Goal: Entertainment & Leisure: Consume media (video, audio)

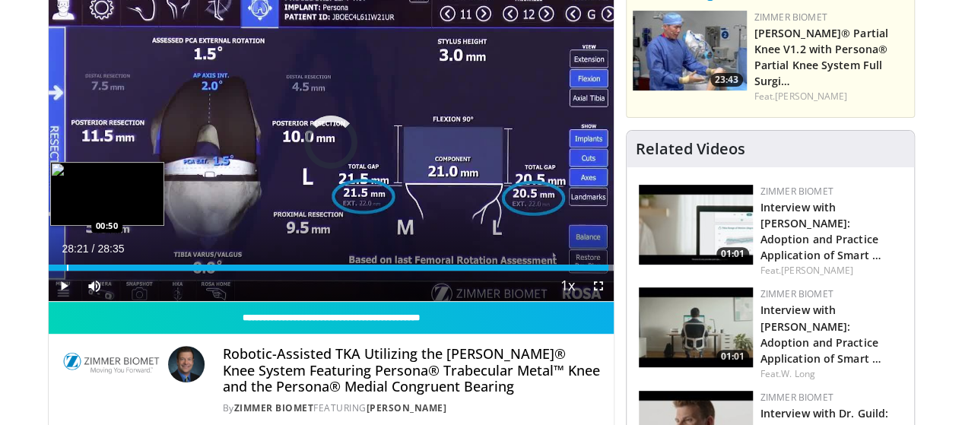
click at [67, 271] on div "Progress Bar" at bounding box center [68, 268] width 2 height 6
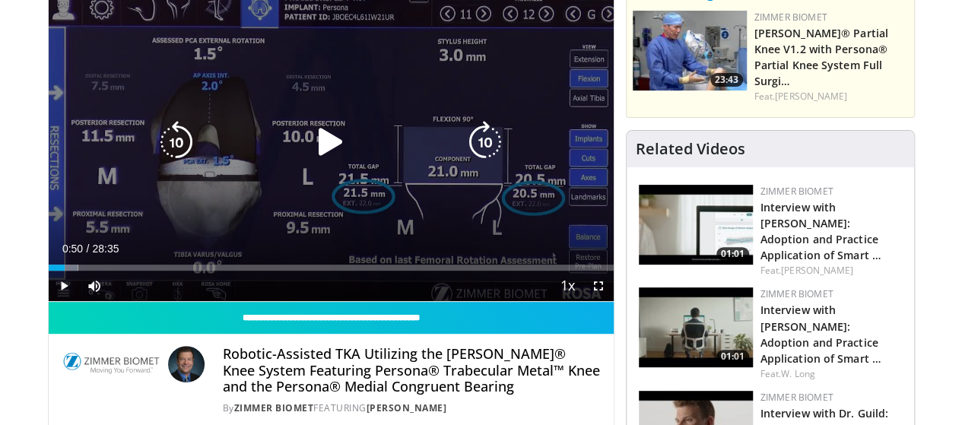
click at [312, 154] on icon "Video Player" at bounding box center [330, 142] width 43 height 43
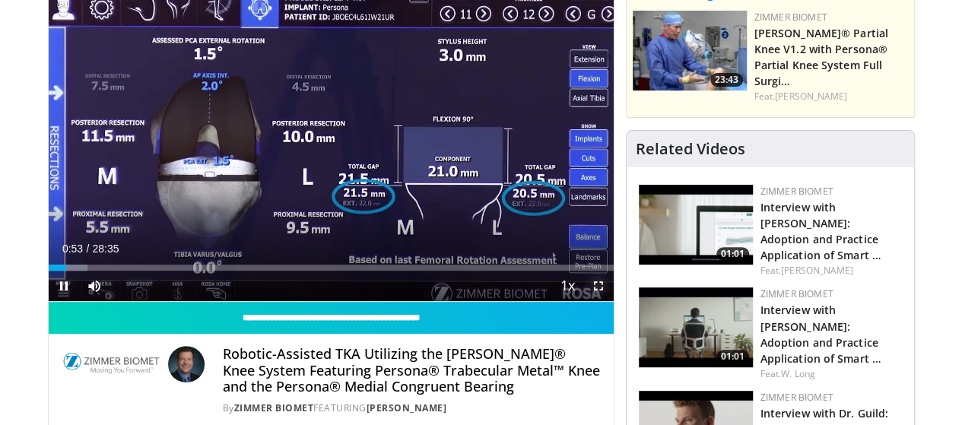
click at [608, 301] on span "Video Player" at bounding box center [598, 286] width 30 height 30
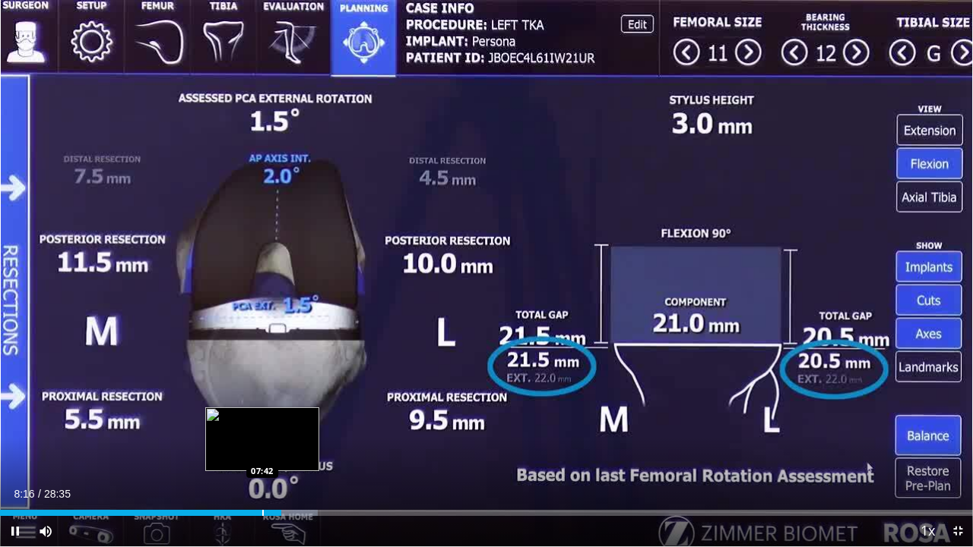
click at [261, 424] on div "Loaded : 32.68% 08:16 07:42" at bounding box center [486, 513] width 973 height 6
click at [240, 424] on div "Loaded : 30.65% 07:03 07:03" at bounding box center [486, 509] width 973 height 14
click at [233, 424] on div "Loaded : 30.07% 07:31 06:51" at bounding box center [486, 509] width 973 height 14
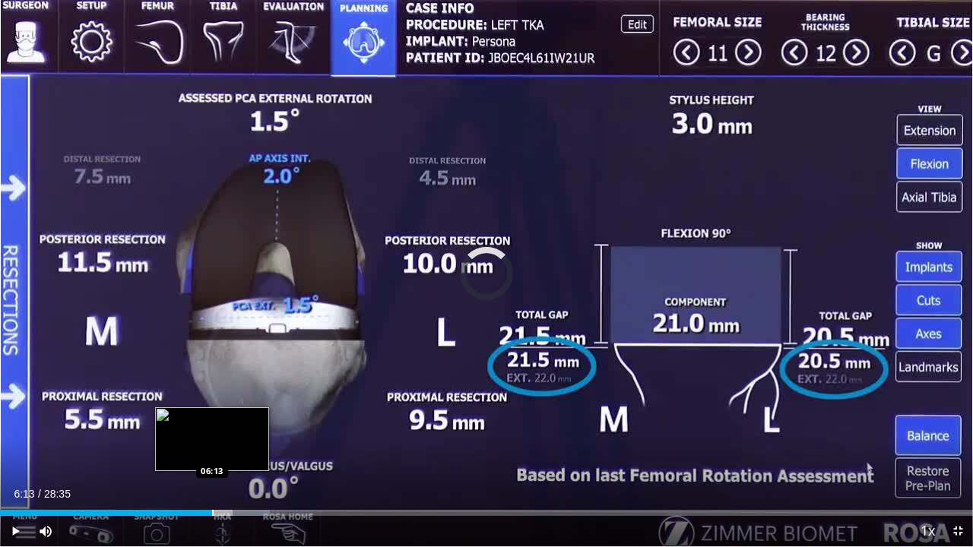
click at [212, 424] on div "Progress Bar" at bounding box center [213, 513] width 2 height 6
click at [192, 424] on div "Progress Bar" at bounding box center [193, 513] width 2 height 6
click at [205, 424] on div "Loaded : 25.68% 06:17 06:03" at bounding box center [486, 513] width 973 height 6
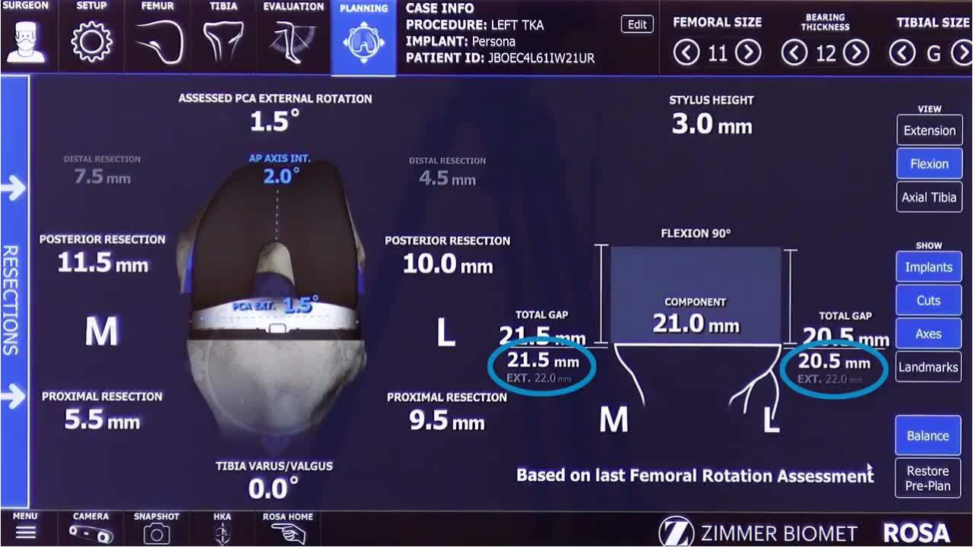
click at [204, 424] on div "10 seconds Tap to unmute" at bounding box center [486, 273] width 973 height 547
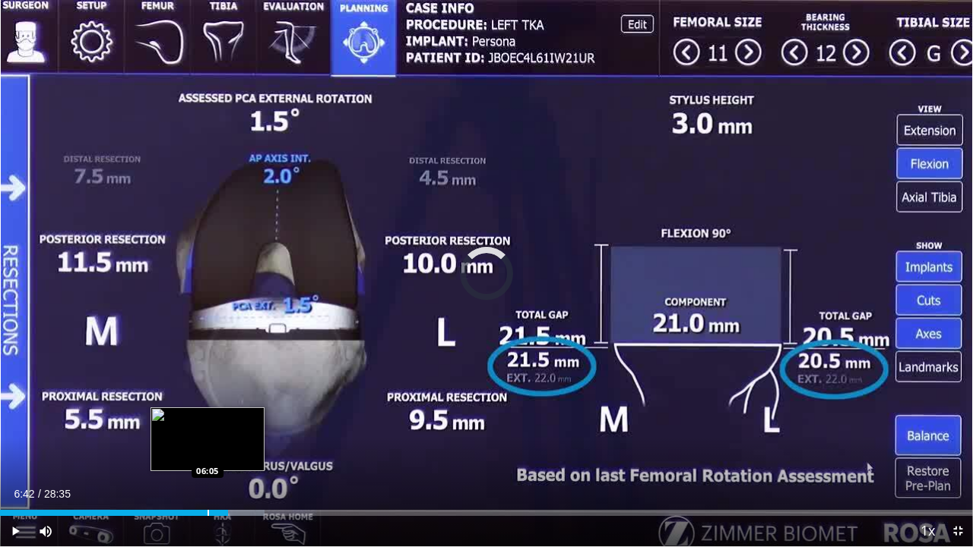
click at [208, 424] on div "Progress Bar" at bounding box center [209, 513] width 2 height 6
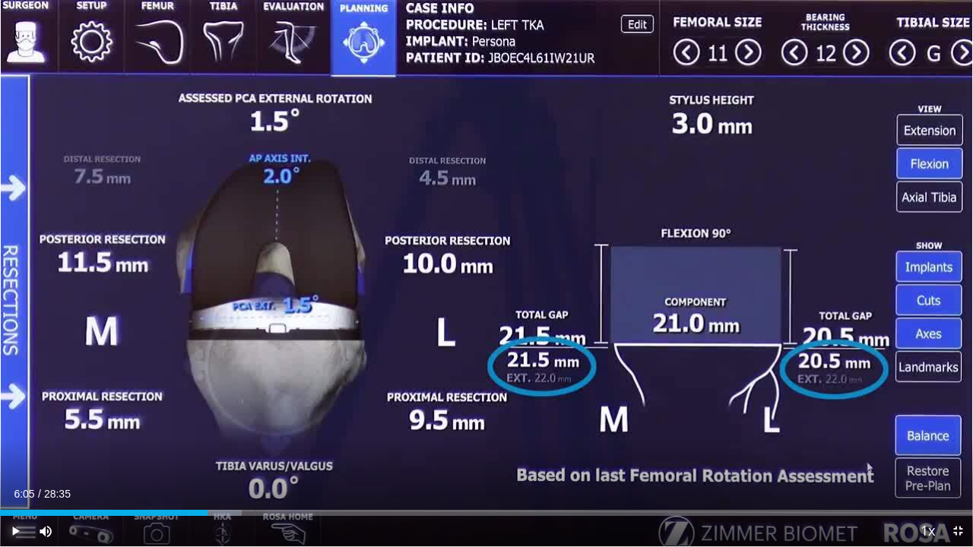
click at [14, 424] on span "Video Player" at bounding box center [15, 531] width 30 height 30
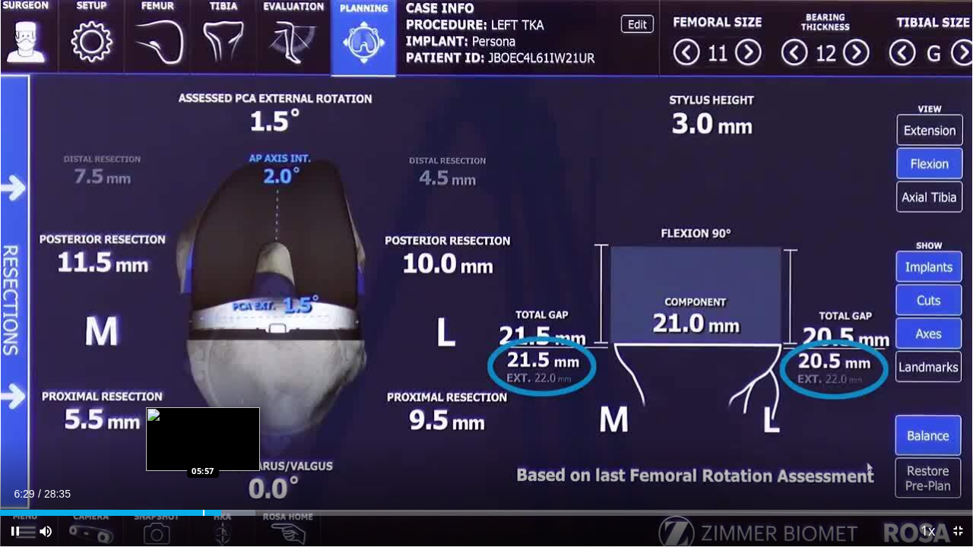
click at [202, 424] on video-js "**********" at bounding box center [486, 273] width 973 height 547
click at [202, 424] on div "Progress Bar" at bounding box center [202, 513] width 2 height 6
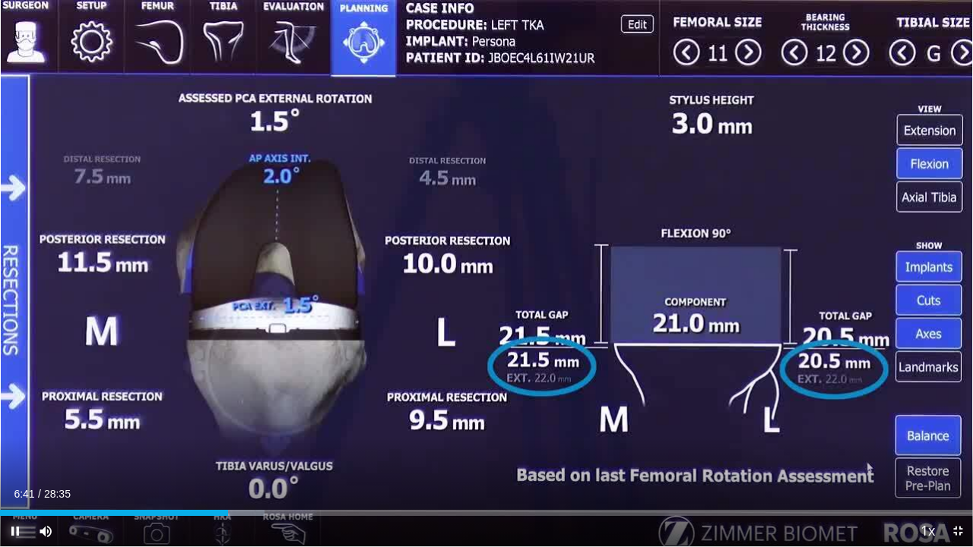
click at [20, 424] on span "Video Player" at bounding box center [15, 531] width 30 height 30
click at [14, 424] on span "Video Player" at bounding box center [15, 531] width 30 height 30
click at [17, 424] on span "Video Player" at bounding box center [15, 531] width 30 height 30
click at [15, 424] on span "Video Player" at bounding box center [15, 531] width 30 height 30
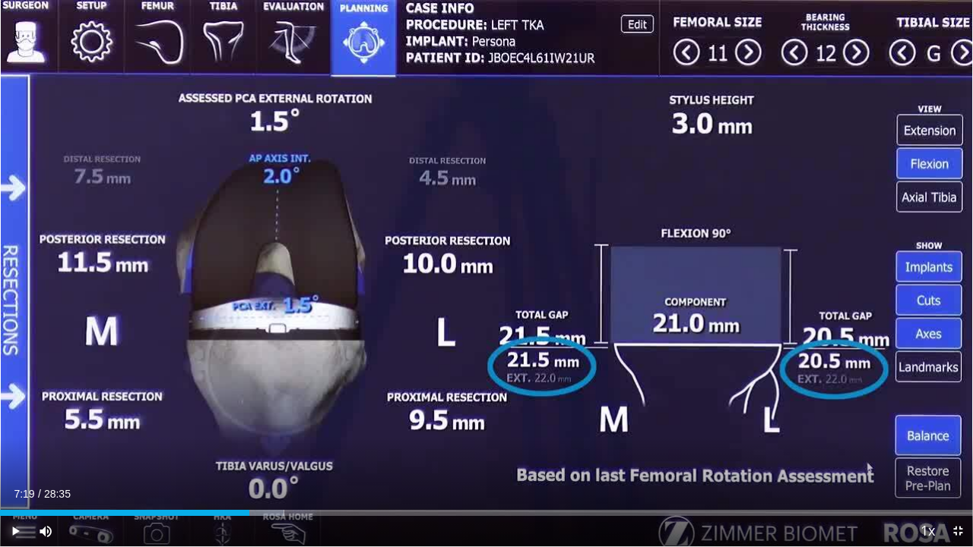
click at [12, 424] on span "Video Player" at bounding box center [15, 531] width 30 height 30
click at [14, 424] on span "Video Player" at bounding box center [15, 531] width 30 height 30
click at [18, 424] on span "Video Player" at bounding box center [15, 531] width 30 height 30
click at [14, 424] on span "Video Player" at bounding box center [15, 531] width 30 height 30
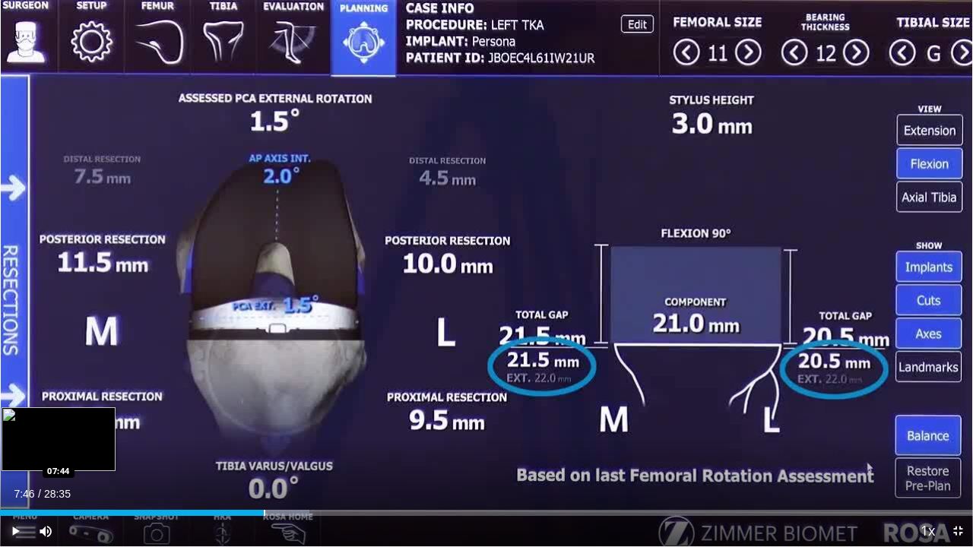
click at [265, 424] on div "Progress Bar" at bounding box center [265, 513] width 2 height 6
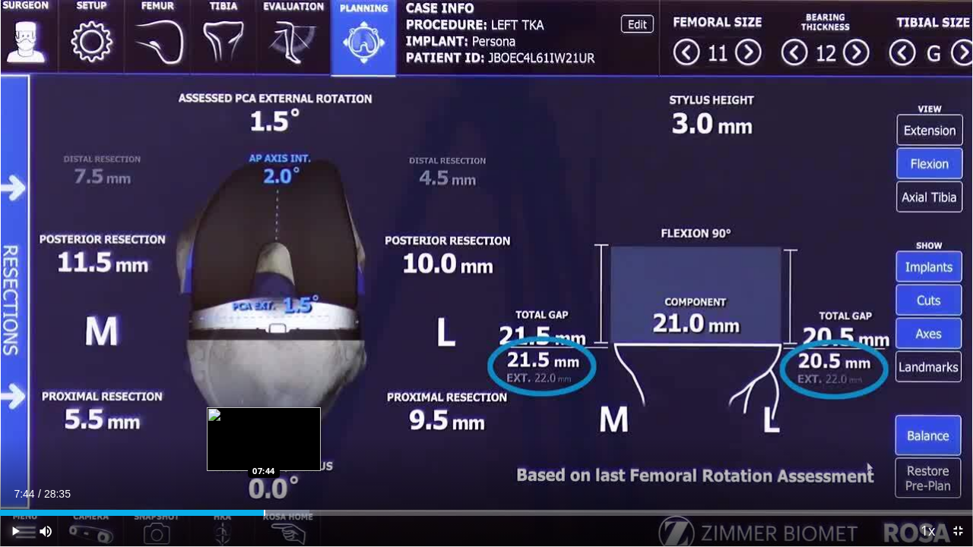
click at [263, 424] on div "Loaded : 31.81% 07:44 07:44" at bounding box center [486, 509] width 973 height 14
click at [244, 424] on div "Progress Bar" at bounding box center [245, 513] width 2 height 6
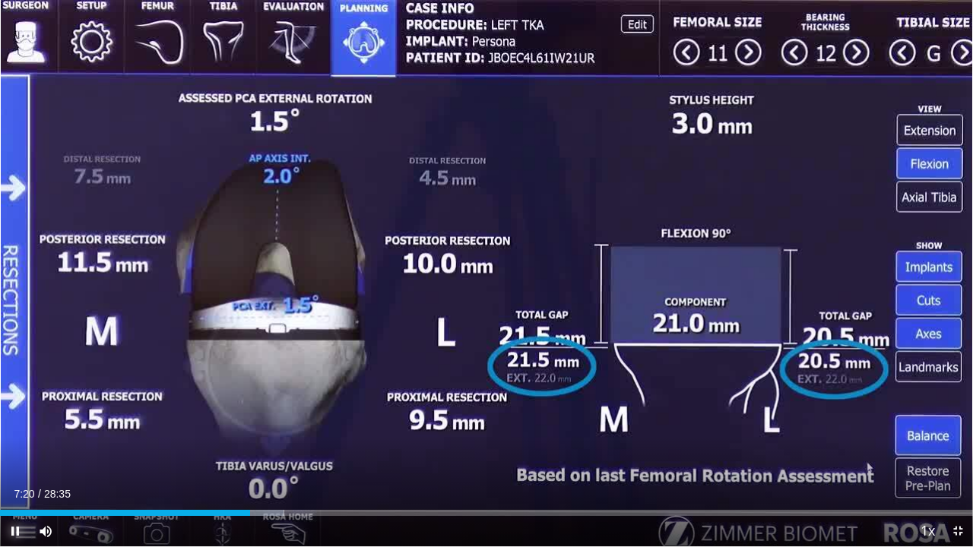
click at [17, 424] on span "Video Player" at bounding box center [15, 531] width 30 height 30
click at [15, 424] on span "Video Player" at bounding box center [15, 531] width 30 height 30
click at [13, 424] on span "Video Player" at bounding box center [15, 531] width 30 height 30
click at [15, 424] on span "Video Player" at bounding box center [15, 531] width 30 height 30
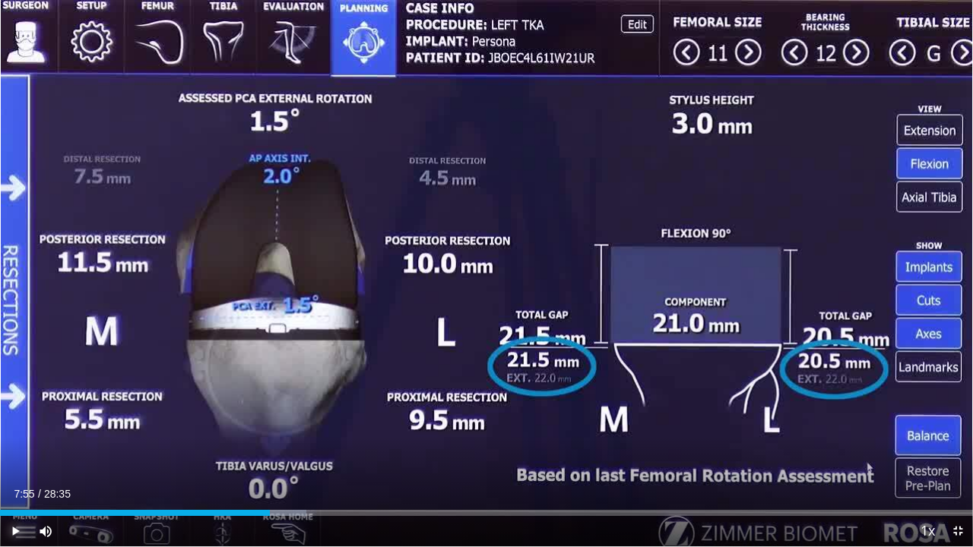
click at [13, 424] on span "Video Player" at bounding box center [15, 531] width 30 height 30
click at [18, 424] on span "Video Player" at bounding box center [15, 531] width 30 height 30
click at [14, 424] on span "Video Player" at bounding box center [15, 531] width 30 height 30
click at [17, 424] on span "Video Player" at bounding box center [15, 531] width 30 height 30
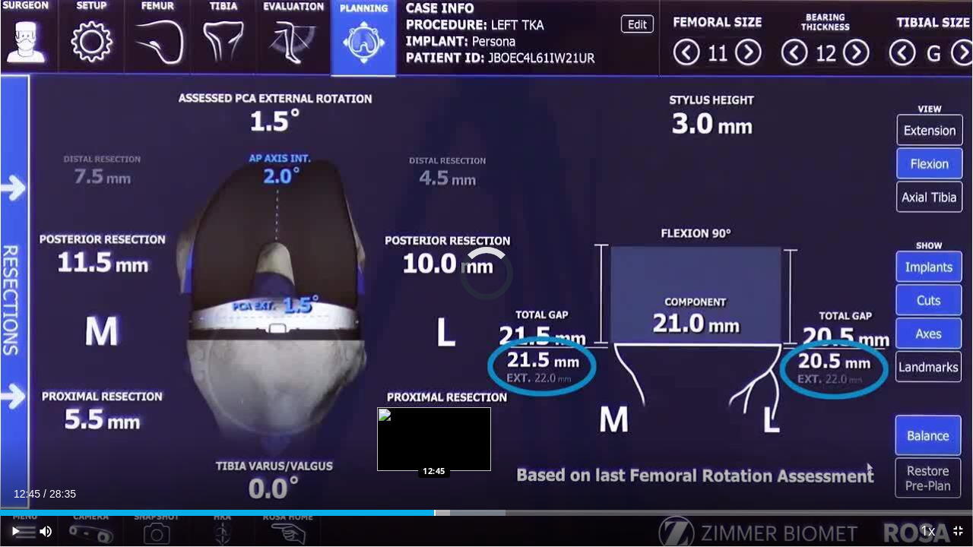
click at [434, 424] on div "Progress Bar" at bounding box center [435, 513] width 2 height 6
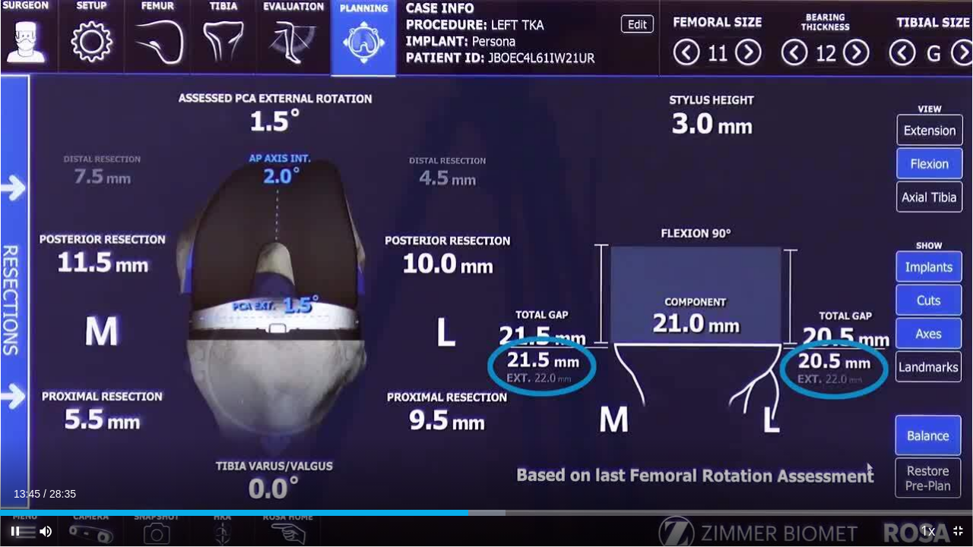
click at [17, 424] on span "Video Player" at bounding box center [15, 531] width 30 height 30
click at [12, 424] on span "Video Player" at bounding box center [15, 531] width 30 height 30
click at [16, 424] on span "Video Player" at bounding box center [15, 531] width 30 height 30
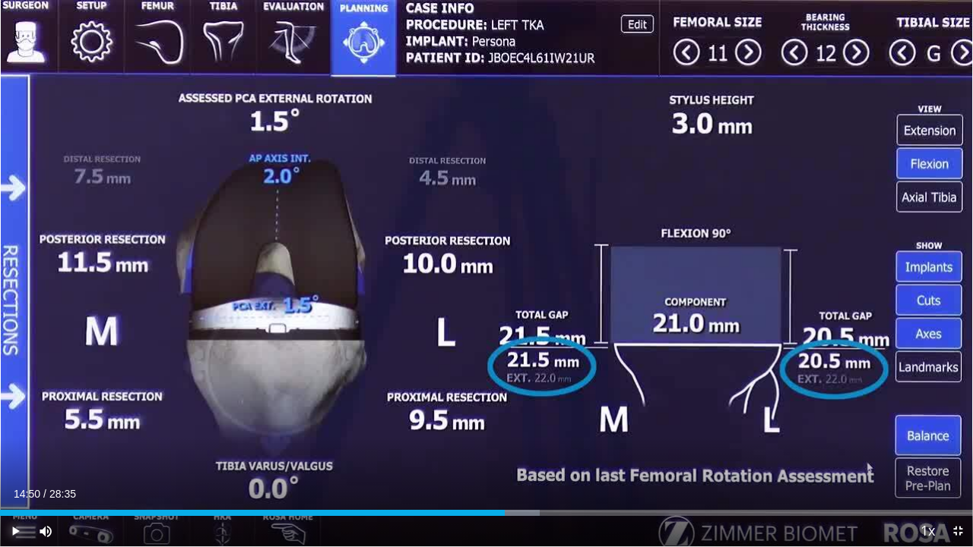
click at [9, 424] on span "Video Player" at bounding box center [15, 531] width 30 height 30
click at [12, 424] on span "Video Player" at bounding box center [15, 531] width 30 height 30
click at [14, 424] on span "Video Player" at bounding box center [15, 531] width 30 height 30
click at [15, 424] on span "Video Player" at bounding box center [15, 531] width 30 height 30
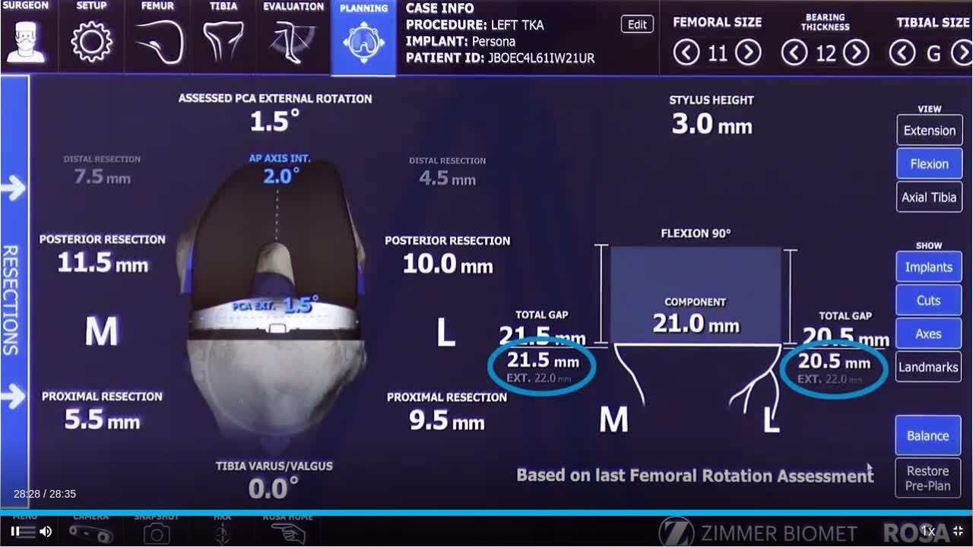
click at [956, 424] on span "Video Player" at bounding box center [958, 531] width 30 height 30
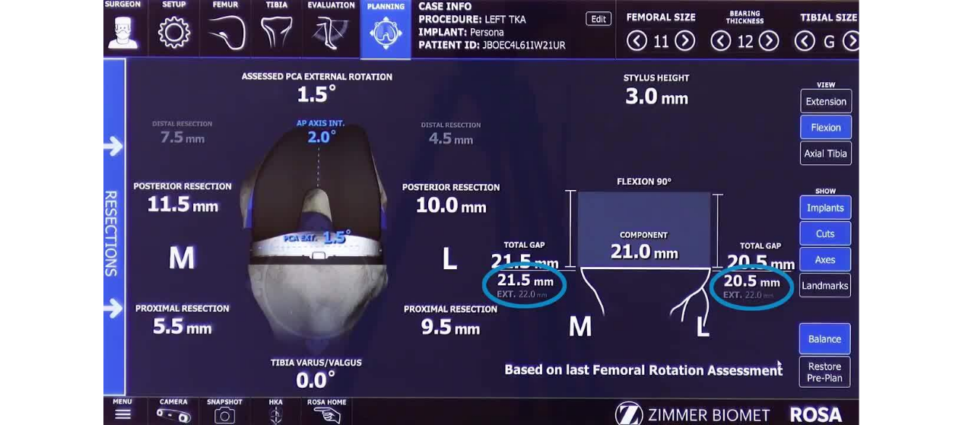
scroll to position [532, 0]
